Goal: Transaction & Acquisition: Purchase product/service

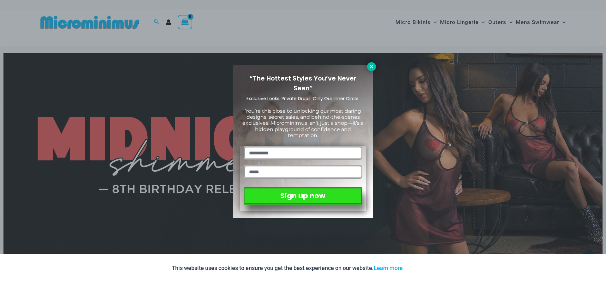
click at [374, 64] on icon at bounding box center [372, 67] width 6 height 6
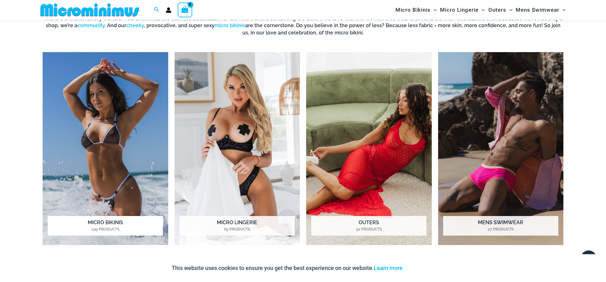
scroll to position [510, 0]
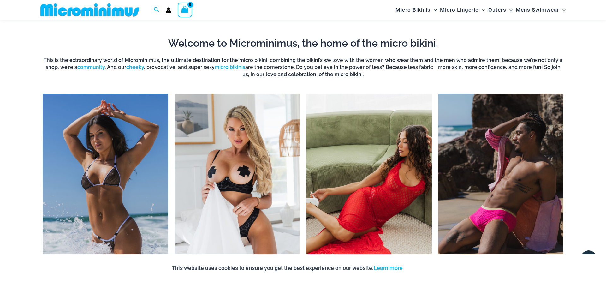
click at [94, 158] on img "Visit product category Micro Bikinis" at bounding box center [106, 190] width 126 height 193
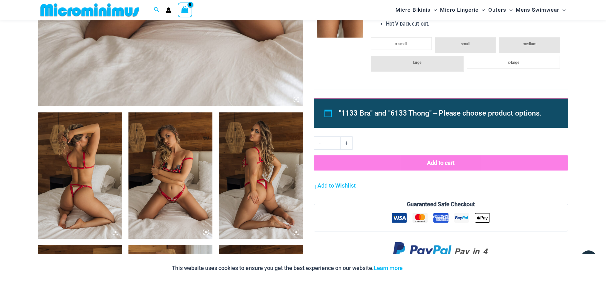
scroll to position [381, 0]
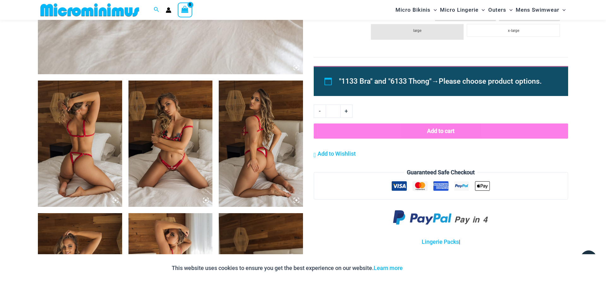
click at [87, 130] on img at bounding box center [80, 143] width 84 height 126
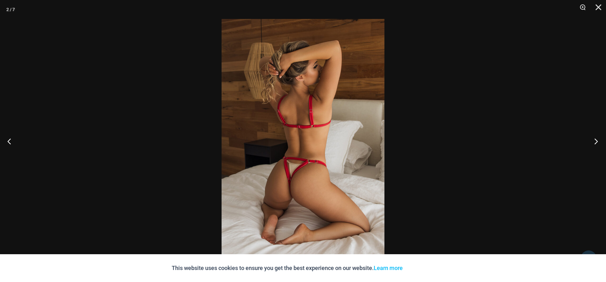
click at [593, 142] on button "Next" at bounding box center [594, 141] width 24 height 32
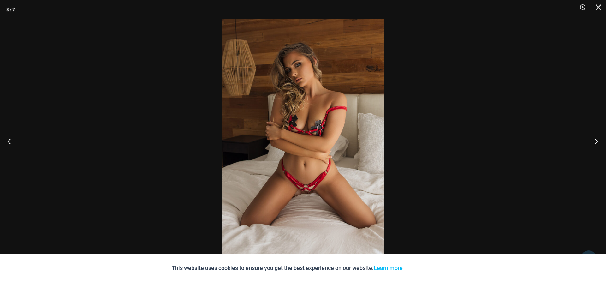
click at [593, 142] on button "Next" at bounding box center [594, 141] width 24 height 32
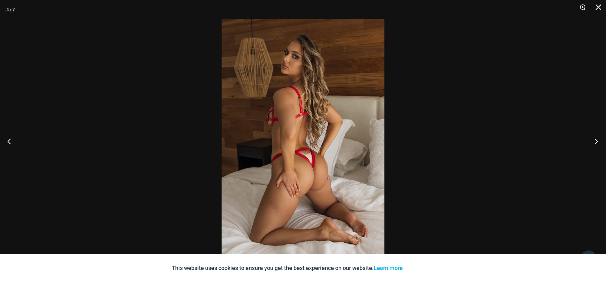
click at [593, 142] on button "Next" at bounding box center [594, 141] width 24 height 32
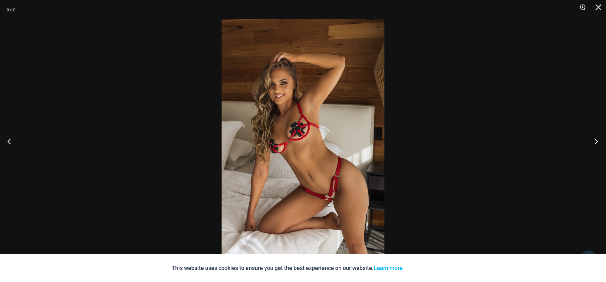
click at [593, 142] on button "Next" at bounding box center [594, 141] width 24 height 32
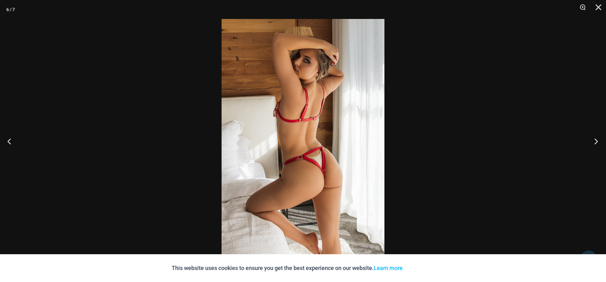
click at [593, 142] on button "Next" at bounding box center [594, 141] width 24 height 32
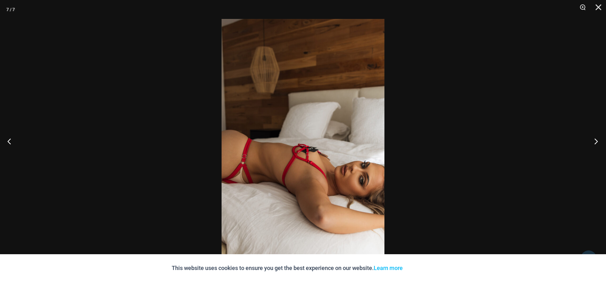
click at [593, 142] on button "Next" at bounding box center [594, 141] width 24 height 32
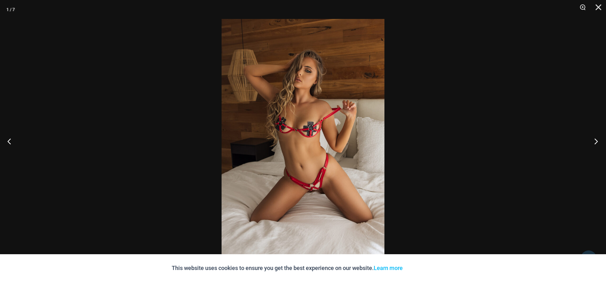
click at [593, 142] on button "Next" at bounding box center [594, 141] width 24 height 32
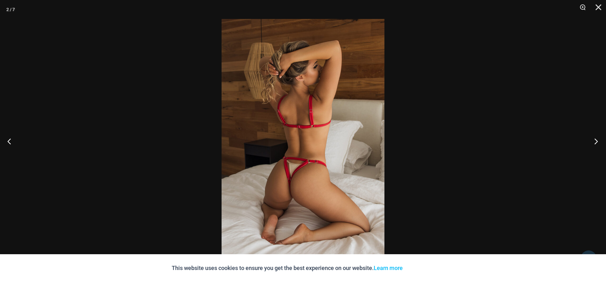
click at [593, 142] on button "Next" at bounding box center [594, 141] width 24 height 32
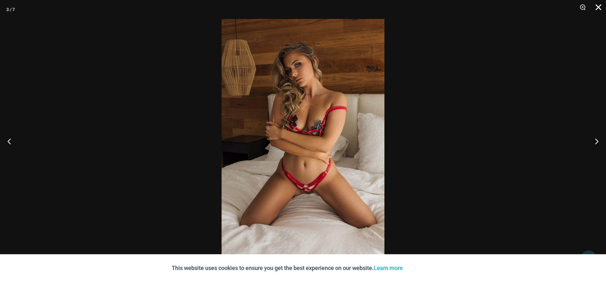
click at [601, 6] on button "Close" at bounding box center [596, 9] width 16 height 19
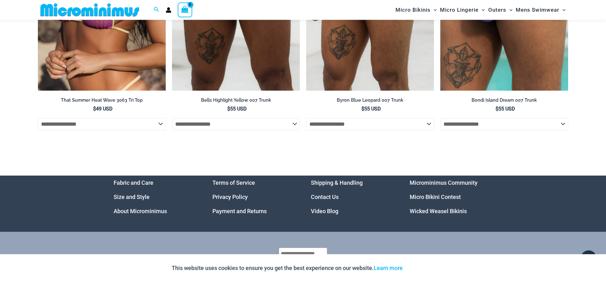
scroll to position [2023, 0]
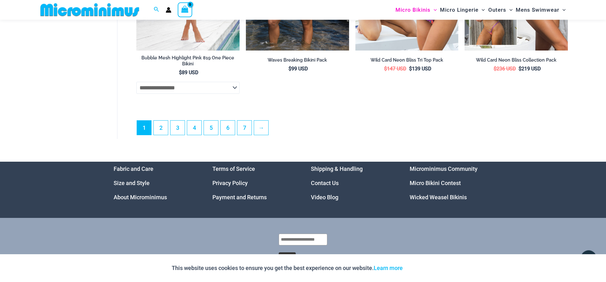
scroll to position [1860, 0]
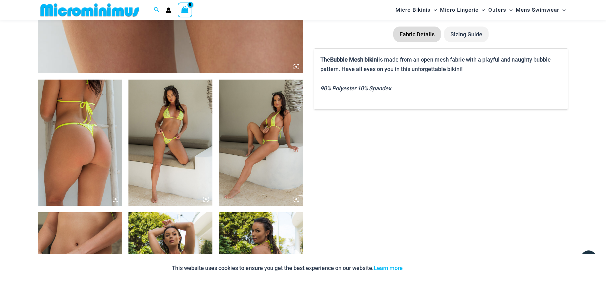
scroll to position [413, 0]
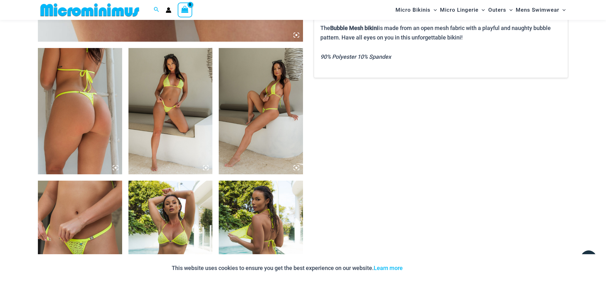
click at [90, 109] on img at bounding box center [80, 111] width 84 height 126
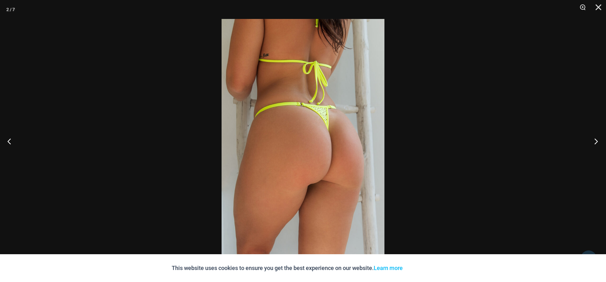
click at [594, 143] on button "Next" at bounding box center [594, 141] width 24 height 32
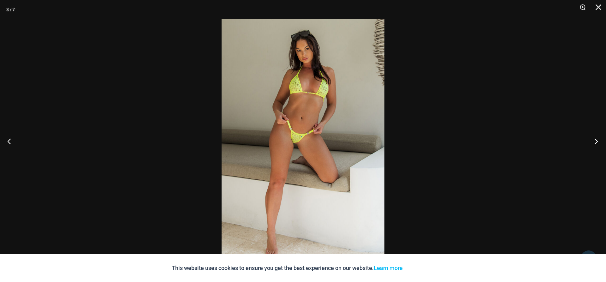
click at [594, 143] on button "Next" at bounding box center [594, 141] width 24 height 32
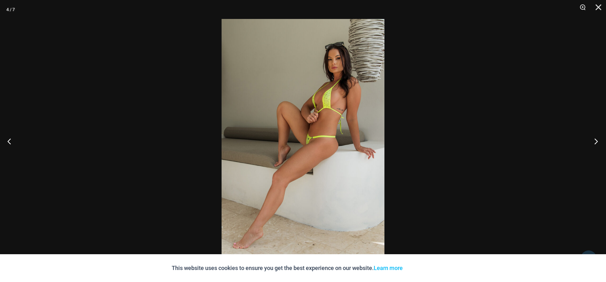
click at [594, 143] on button "Next" at bounding box center [594, 141] width 24 height 32
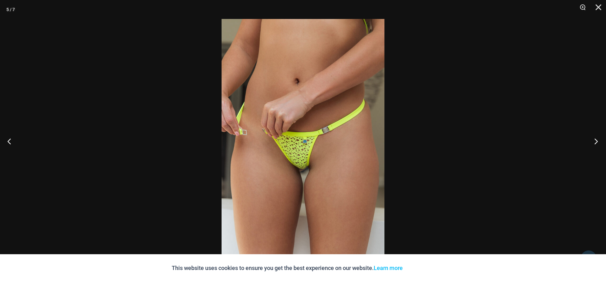
click at [594, 143] on button "Next" at bounding box center [594, 141] width 24 height 32
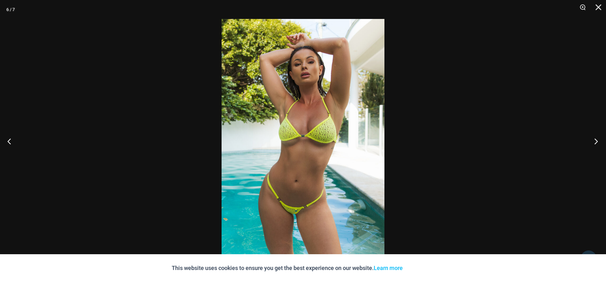
click at [594, 143] on button "Next" at bounding box center [594, 141] width 24 height 32
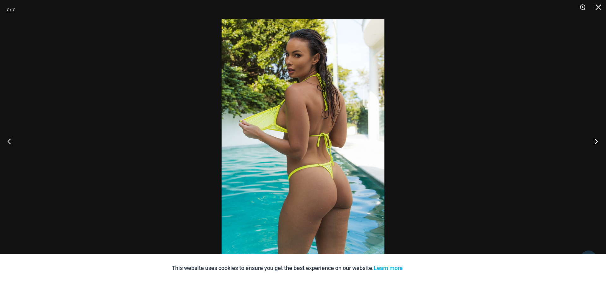
click at [594, 143] on button "Next" at bounding box center [594, 141] width 24 height 32
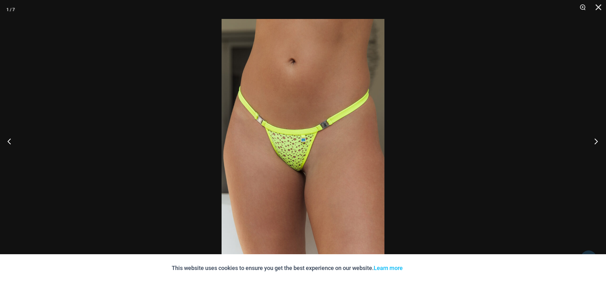
click at [594, 143] on button "Next" at bounding box center [594, 141] width 24 height 32
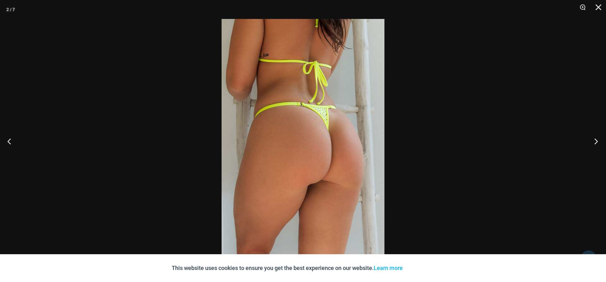
click at [594, 143] on button "Next" at bounding box center [594, 141] width 24 height 32
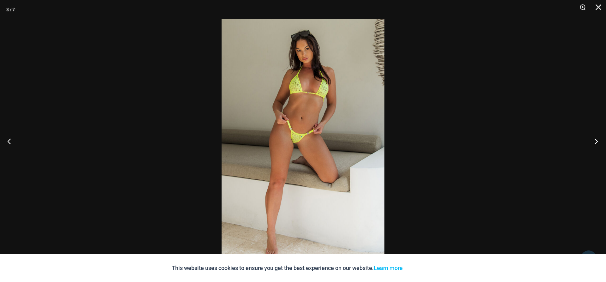
click at [594, 143] on button "Next" at bounding box center [594, 141] width 24 height 32
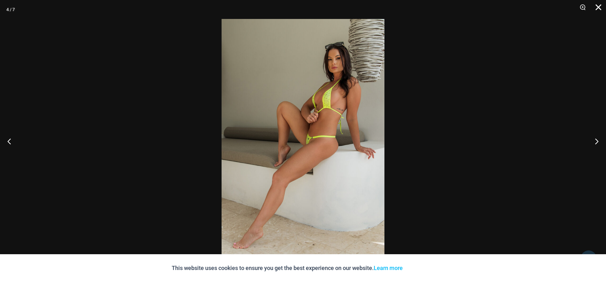
click at [595, 7] on button "Close" at bounding box center [596, 9] width 16 height 19
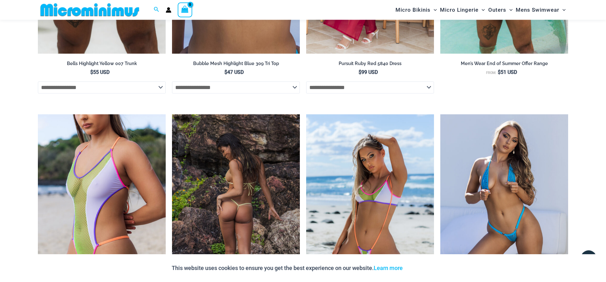
scroll to position [1476, 0]
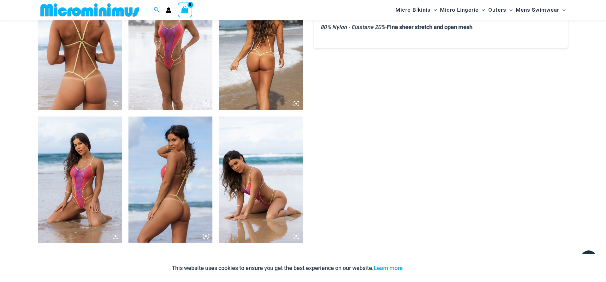
scroll to position [413, 0]
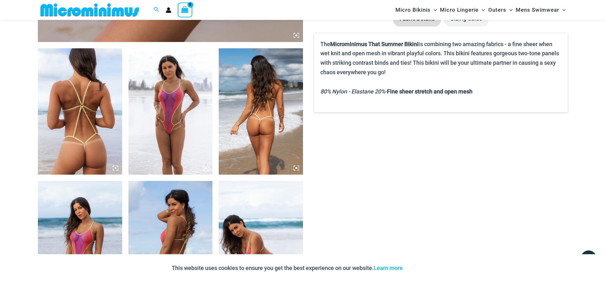
click at [85, 115] on img at bounding box center [80, 111] width 84 height 126
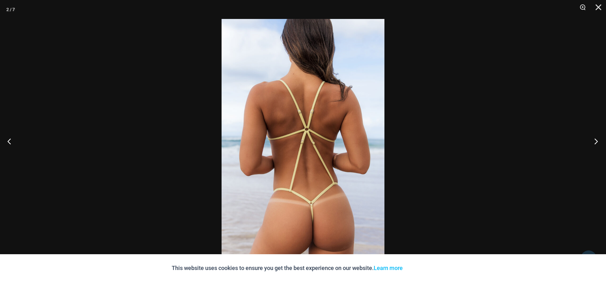
click at [597, 141] on button "Next" at bounding box center [594, 141] width 24 height 32
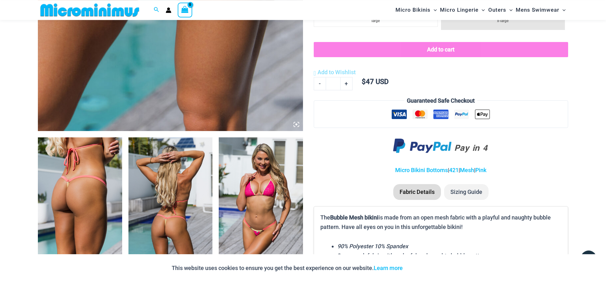
scroll to position [413, 0]
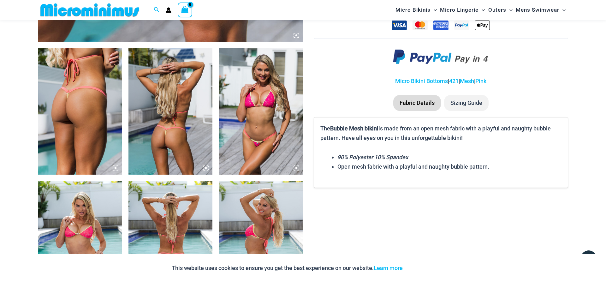
click at [66, 99] on img at bounding box center [80, 111] width 84 height 126
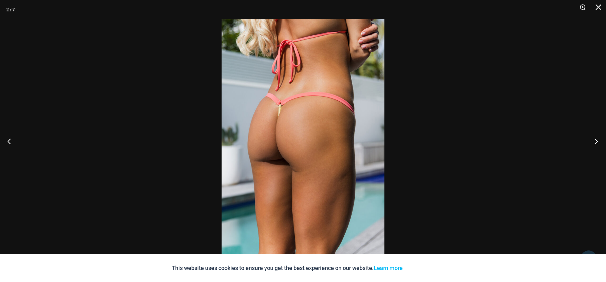
click at [595, 140] on button "Next" at bounding box center [594, 141] width 24 height 32
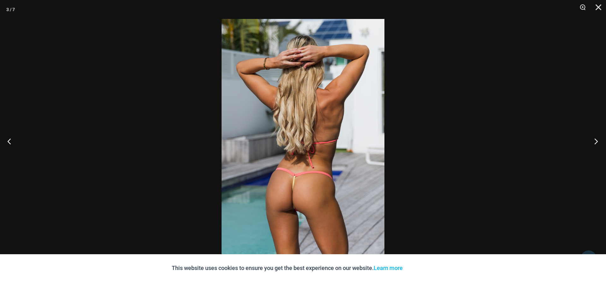
click at [595, 140] on button "Next" at bounding box center [594, 141] width 24 height 32
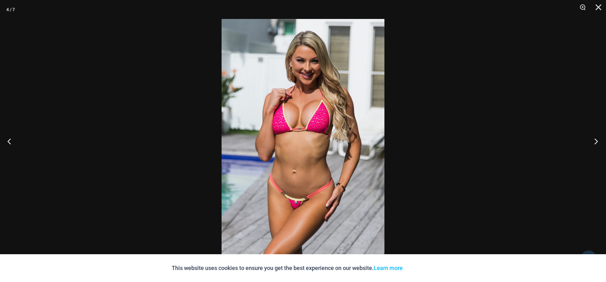
click at [595, 140] on button "Next" at bounding box center [594, 141] width 24 height 32
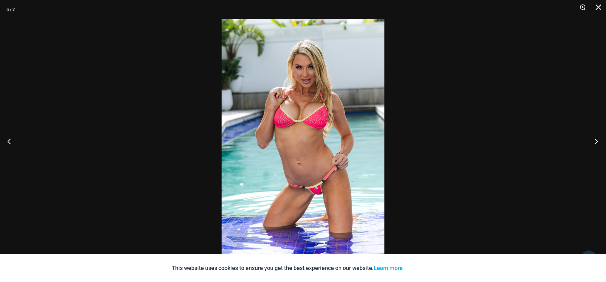
click at [595, 140] on button "Next" at bounding box center [594, 141] width 24 height 32
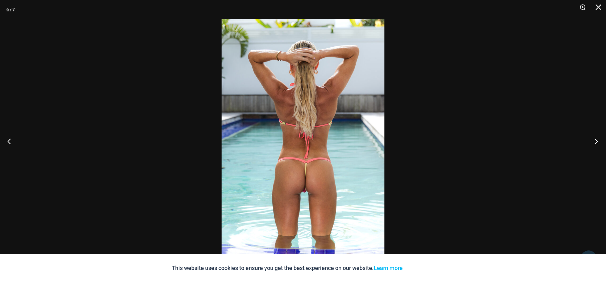
click at [595, 140] on button "Next" at bounding box center [594, 141] width 24 height 32
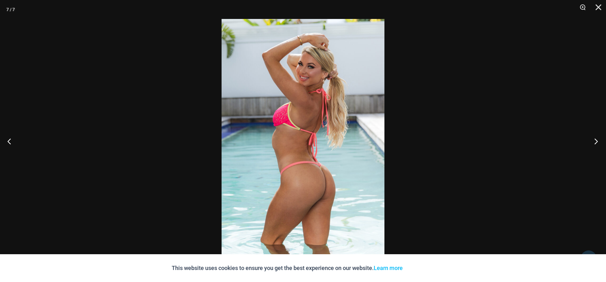
click at [595, 140] on button "Next" at bounding box center [594, 141] width 24 height 32
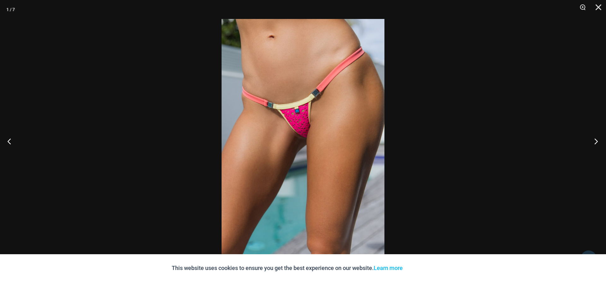
click at [595, 140] on button "Next" at bounding box center [594, 141] width 24 height 32
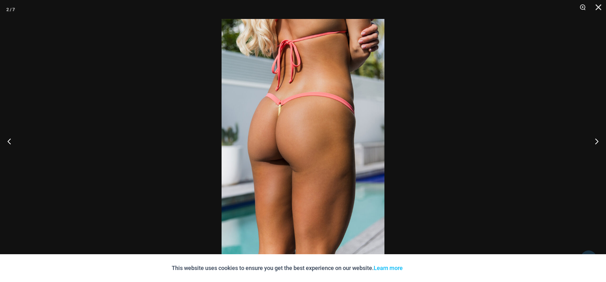
click at [598, 7] on button "Close" at bounding box center [596, 9] width 16 height 19
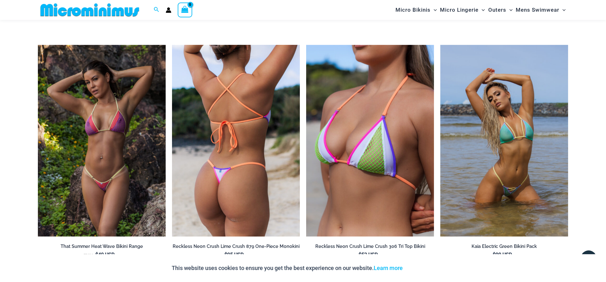
scroll to position [1379, 0]
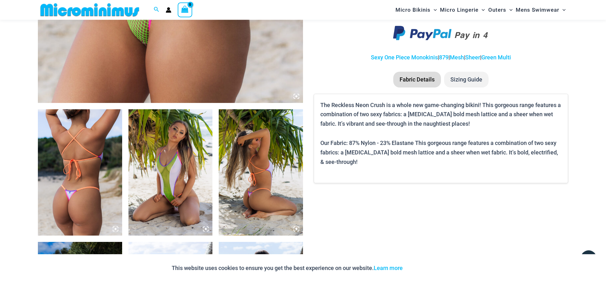
scroll to position [413, 0]
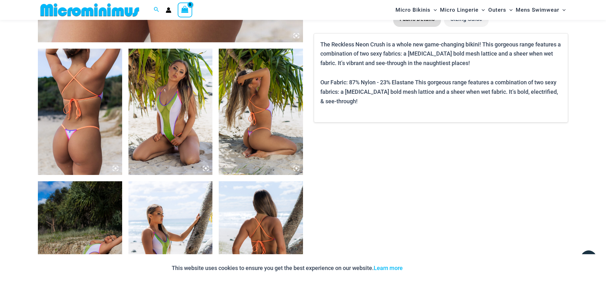
click at [97, 100] on img at bounding box center [80, 112] width 84 height 126
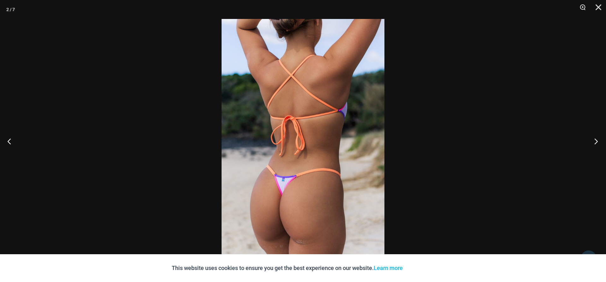
click at [594, 139] on button "Next" at bounding box center [594, 141] width 24 height 32
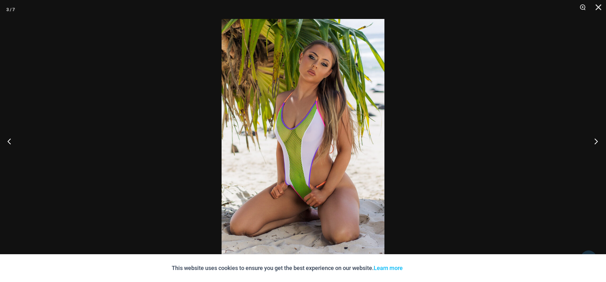
click at [594, 139] on button "Next" at bounding box center [594, 141] width 24 height 32
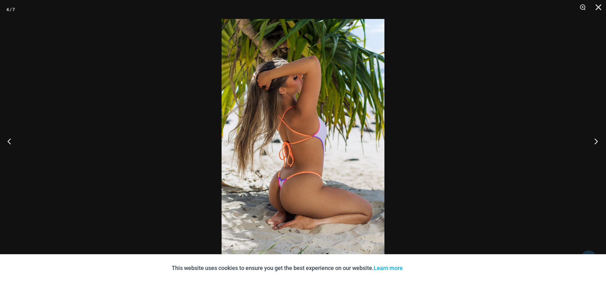
click at [594, 139] on button "Next" at bounding box center [594, 141] width 24 height 32
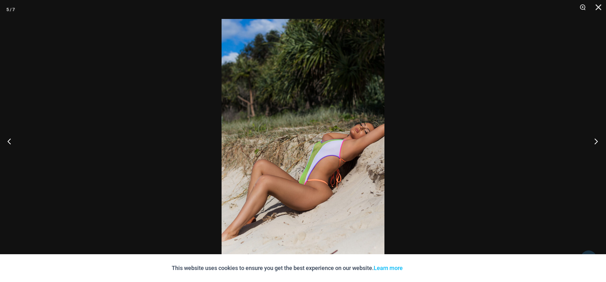
click at [594, 139] on button "Next" at bounding box center [594, 141] width 24 height 32
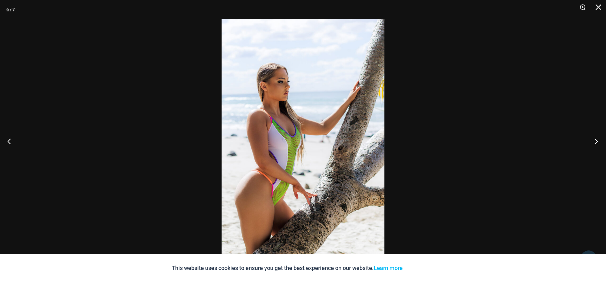
click at [594, 139] on button "Next" at bounding box center [594, 141] width 24 height 32
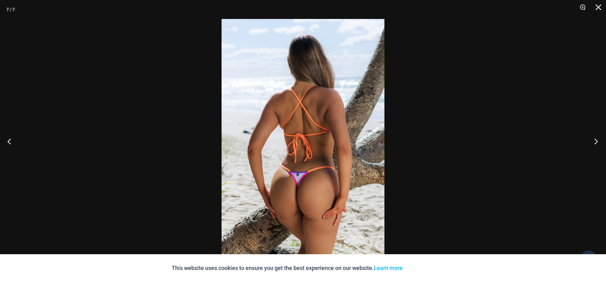
click at [594, 139] on button "Next" at bounding box center [594, 141] width 24 height 32
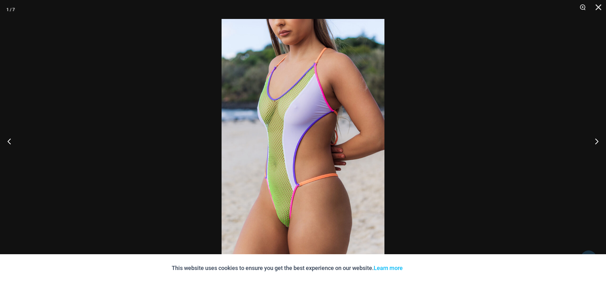
click at [286, 225] on img at bounding box center [303, 141] width 163 height 244
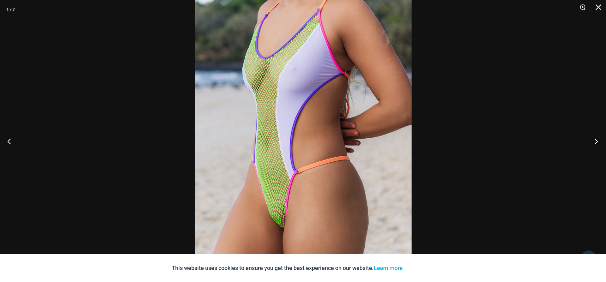
click at [594, 142] on button "Next" at bounding box center [594, 141] width 24 height 32
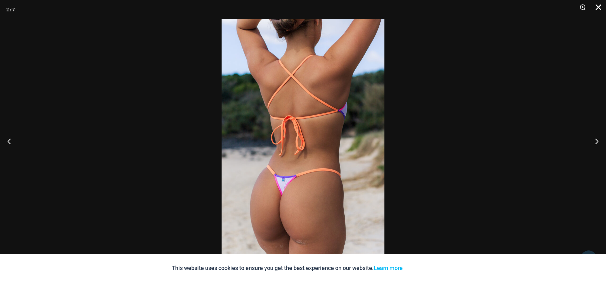
click at [599, 8] on button "Close" at bounding box center [596, 9] width 16 height 19
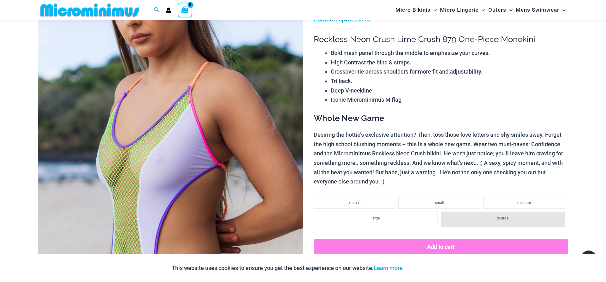
scroll to position [27, 0]
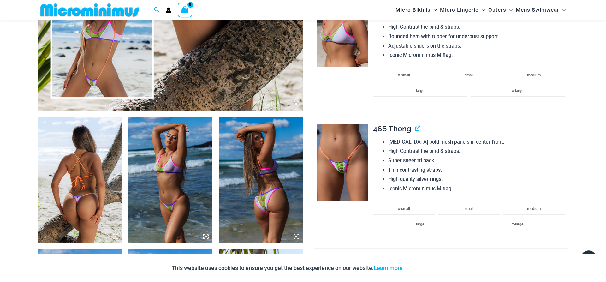
scroll to position [382, 0]
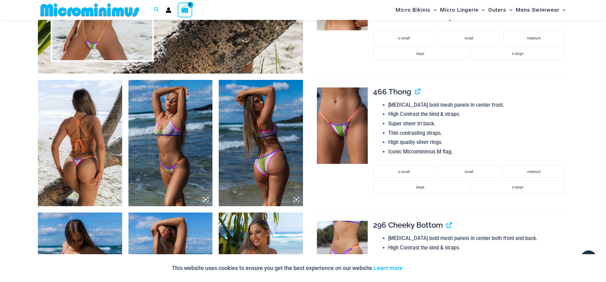
click at [156, 134] on img at bounding box center [170, 143] width 84 height 126
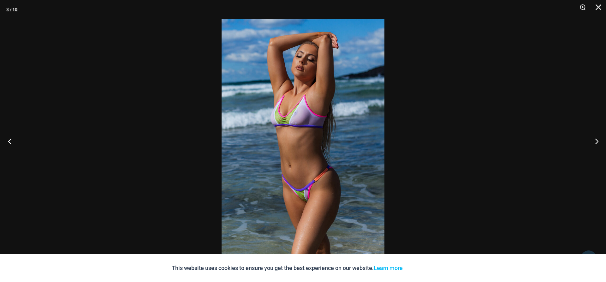
click at [10, 140] on button "Previous" at bounding box center [12, 141] width 24 height 32
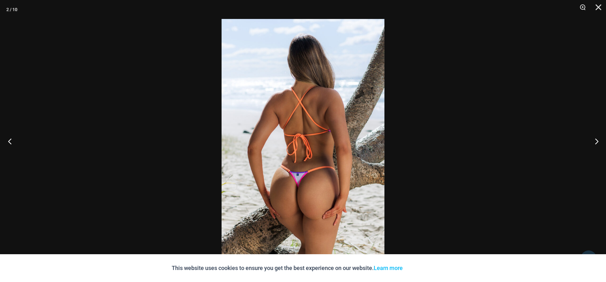
click at [10, 140] on button "Previous" at bounding box center [12, 141] width 24 height 32
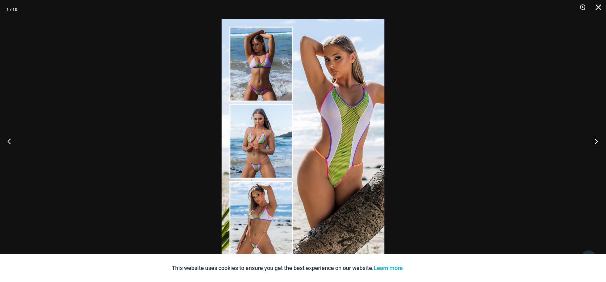
click at [595, 141] on button "Next" at bounding box center [594, 141] width 24 height 32
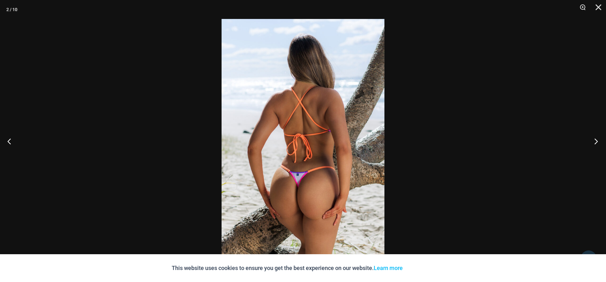
click at [595, 141] on button "Next" at bounding box center [594, 141] width 24 height 32
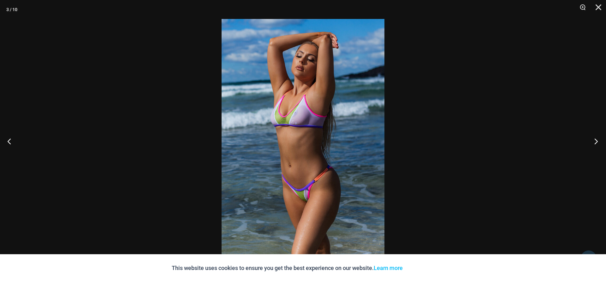
click at [595, 141] on button "Next" at bounding box center [594, 141] width 24 height 32
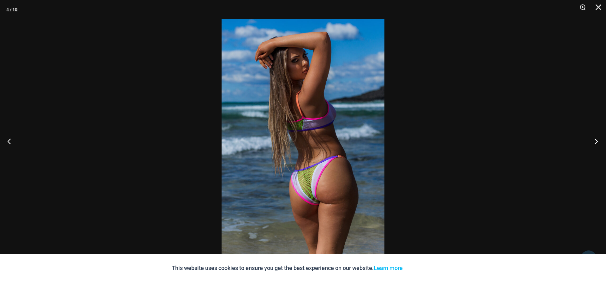
click at [595, 141] on button "Next" at bounding box center [594, 141] width 24 height 32
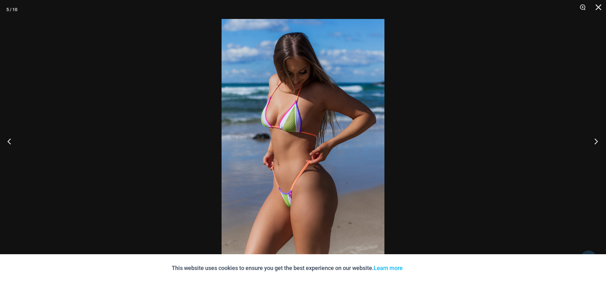
click at [595, 141] on button "Next" at bounding box center [594, 141] width 24 height 32
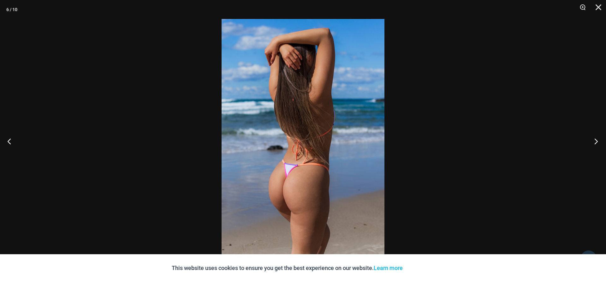
click at [595, 141] on button "Next" at bounding box center [594, 141] width 24 height 32
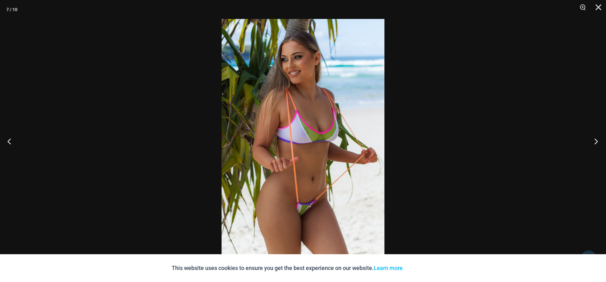
click at [595, 141] on button "Next" at bounding box center [594, 141] width 24 height 32
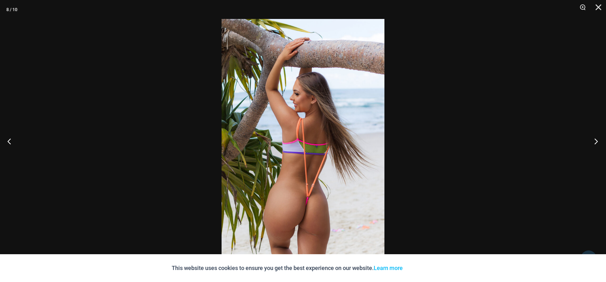
click at [595, 141] on button "Next" at bounding box center [594, 141] width 24 height 32
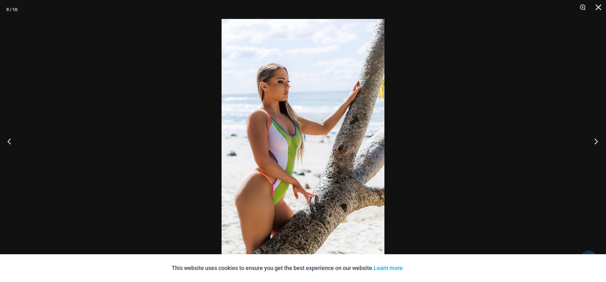
click at [595, 141] on button "Next" at bounding box center [594, 141] width 24 height 32
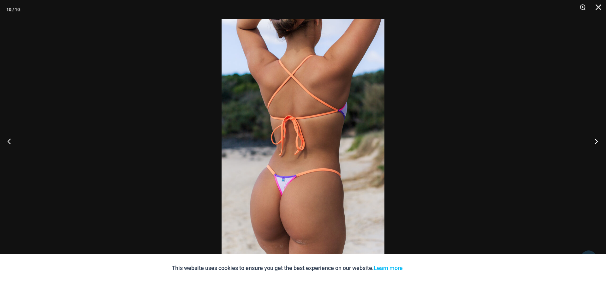
click at [595, 141] on button "Next" at bounding box center [594, 141] width 24 height 32
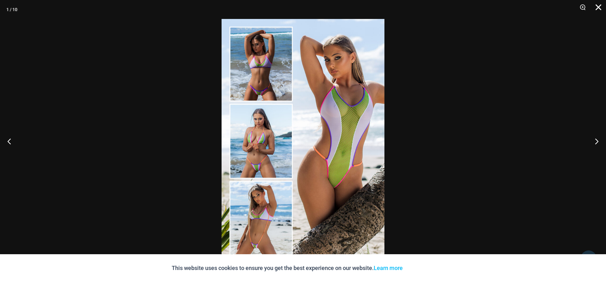
click at [598, 8] on button "Close" at bounding box center [596, 9] width 16 height 19
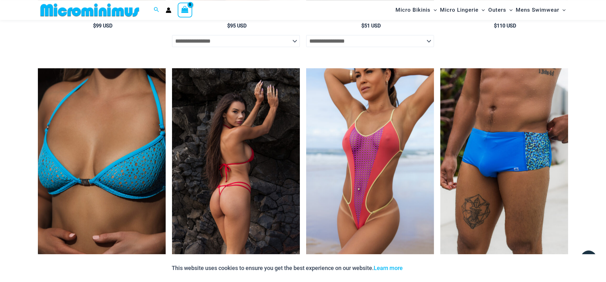
scroll to position [1766, 0]
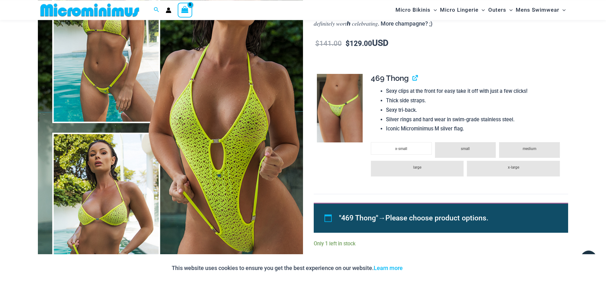
scroll to position [129, 0]
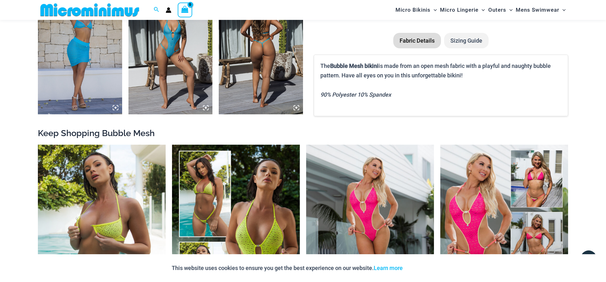
scroll to position [509, 0]
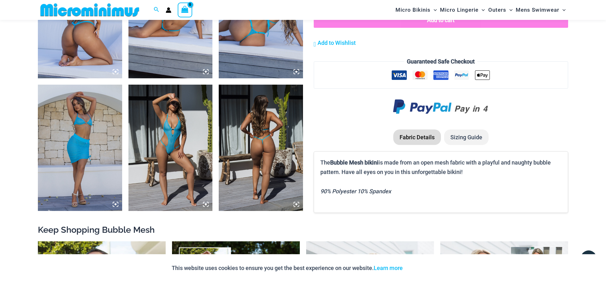
click at [170, 132] on img at bounding box center [170, 148] width 84 height 126
